Goal: Check status: Check status

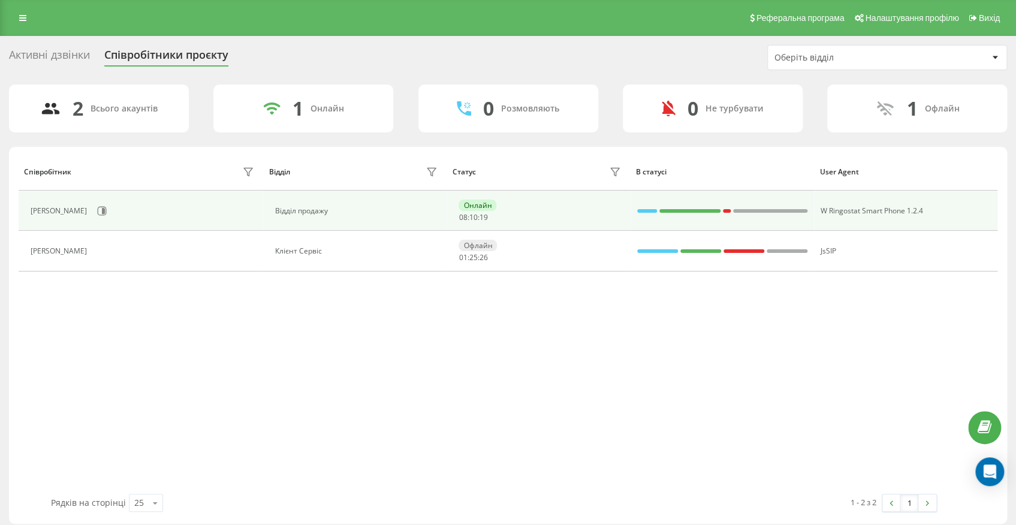
click at [132, 203] on div "[PERSON_NAME]" at bounding box center [144, 211] width 226 height 20
click at [107, 211] on icon at bounding box center [102, 211] width 10 height 10
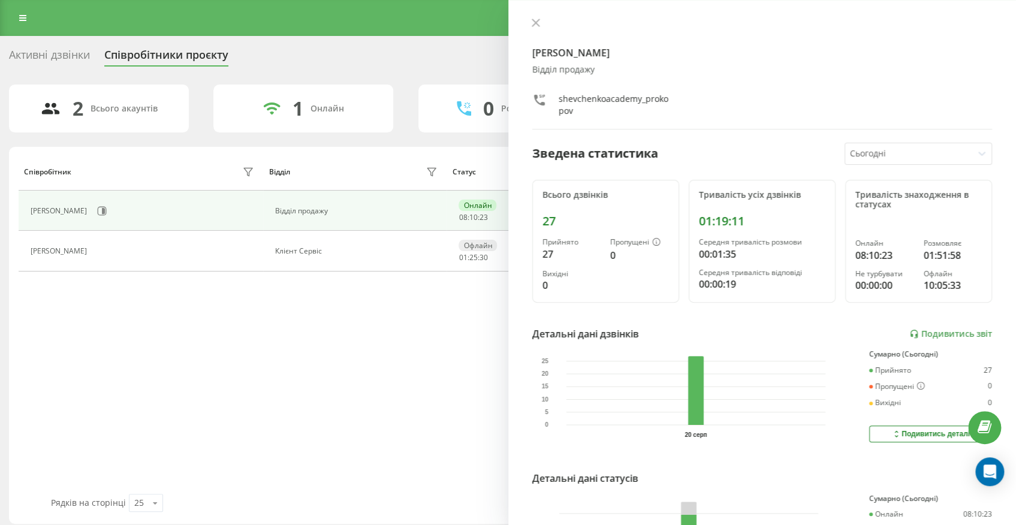
click at [539, 23] on icon at bounding box center [535, 23] width 8 height 8
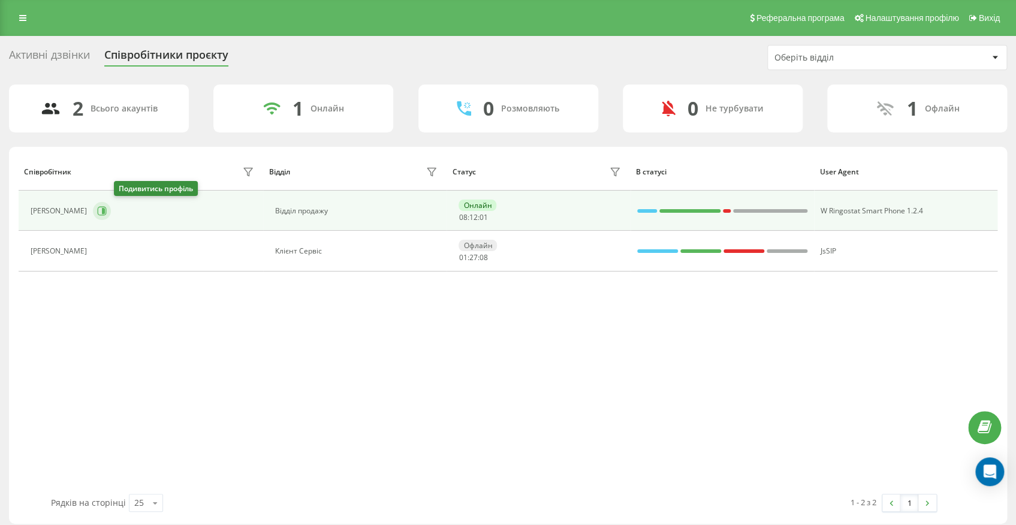
click at [107, 208] on icon at bounding box center [102, 211] width 10 height 10
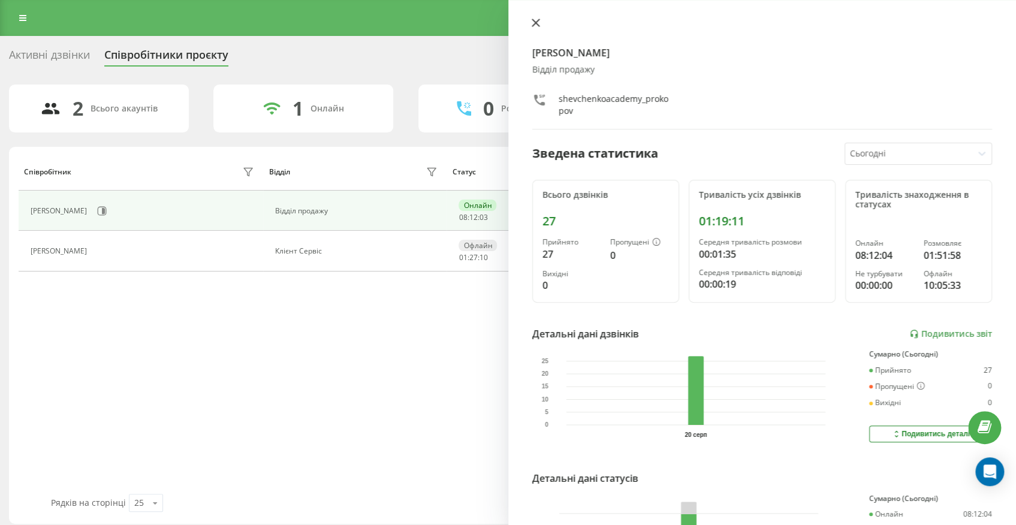
click at [534, 22] on icon at bounding box center [534, 22] width 7 height 7
